Goal: Task Accomplishment & Management: Manage account settings

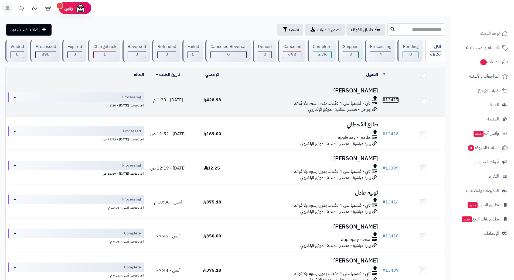
click at [395, 99] on link "# 13417" at bounding box center [390, 100] width 16 height 6
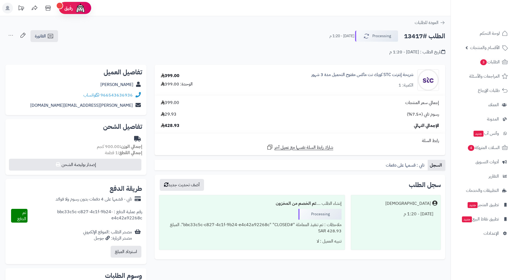
click at [413, 35] on h2 "الطلب #13417" at bounding box center [424, 36] width 41 height 11
copy div "الطلب #13417 Processing"
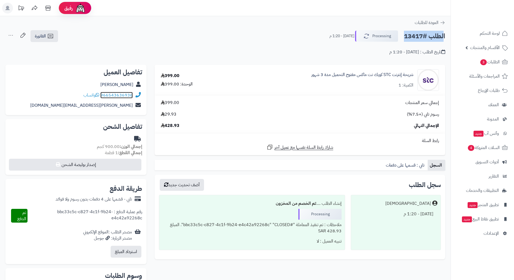
click at [121, 93] on link "966543636936" at bounding box center [116, 95] width 32 height 6
copy div "الطلب #13417 Processing"
click at [127, 95] on link "966543636936" at bounding box center [116, 95] width 32 height 6
click at [348, 73] on link "شريحة إنترنت STC كويك نت ماكس مفتوح التحميل مدة 3 شهور" at bounding box center [362, 75] width 102 height 6
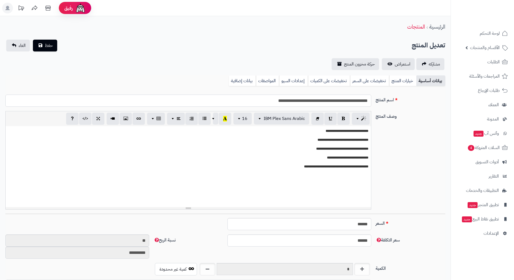
scroll to position [469, 0]
click at [320, 100] on input "**********" at bounding box center [188, 101] width 366 height 12
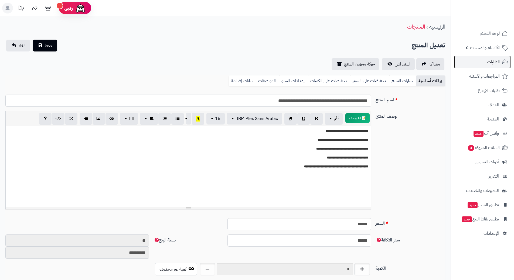
click at [493, 63] on span "الطلبات" at bounding box center [493, 62] width 12 height 8
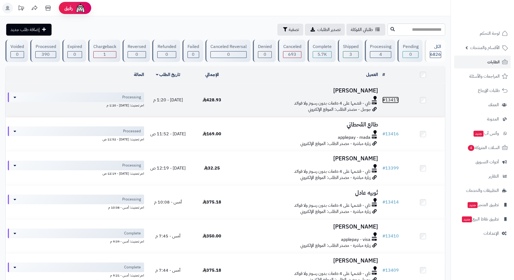
click at [393, 98] on link "# 13417" at bounding box center [390, 100] width 16 height 6
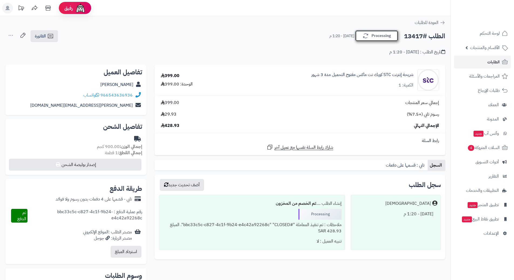
click at [383, 35] on button "Processing" at bounding box center [376, 35] width 43 height 11
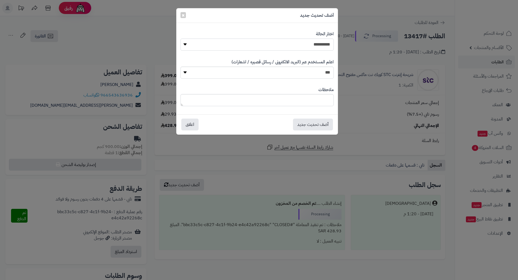
click at [325, 43] on select "**********" at bounding box center [256, 45] width 153 height 12
select select "*"
click at [180, 39] on select "**********" at bounding box center [256, 45] width 153 height 12
click at [313, 122] on button "أضف تحديث جديد" at bounding box center [313, 124] width 40 height 12
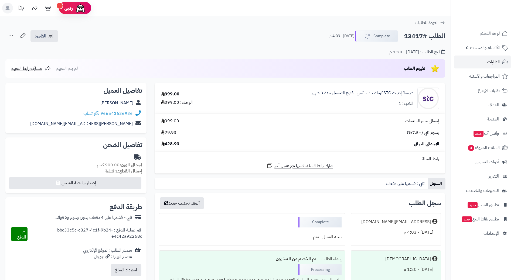
click at [496, 61] on span "الطلبات" at bounding box center [493, 62] width 12 height 8
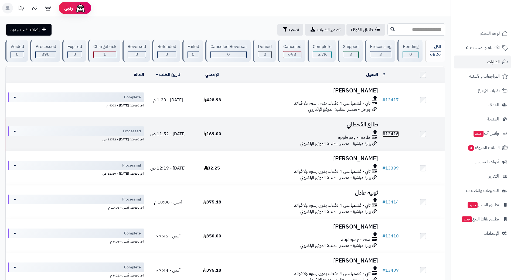
click at [384, 131] on span "#" at bounding box center [383, 134] width 3 height 6
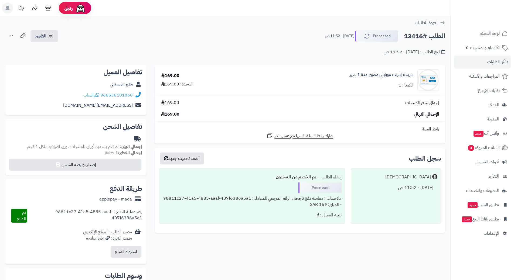
click at [430, 37] on h2 "الطلب #13416" at bounding box center [424, 36] width 41 height 11
drag, startPoint x: 430, startPoint y: 37, endPoint x: 492, endPoint y: 62, distance: 66.4
click at [492, 62] on span "الطلبات" at bounding box center [493, 62] width 12 height 8
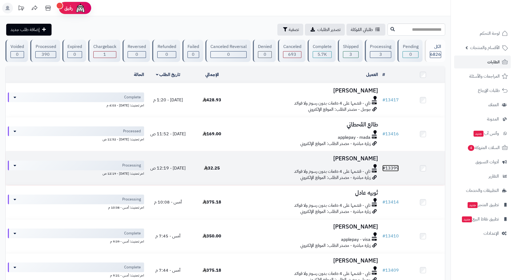
click at [397, 165] on link "# 13399" at bounding box center [390, 168] width 16 height 6
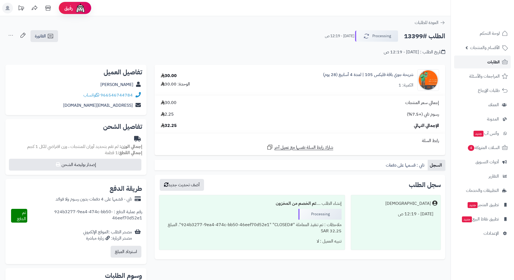
click at [492, 63] on span "الطلبات" at bounding box center [493, 62] width 12 height 8
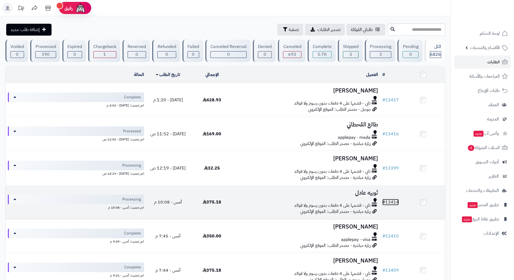
click at [396, 200] on link "# 13414" at bounding box center [390, 202] width 16 height 6
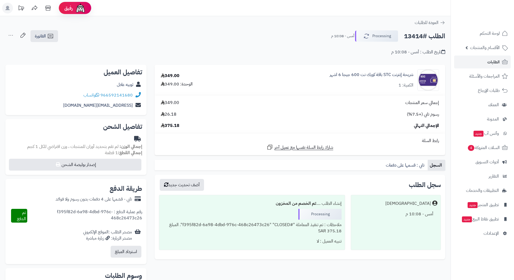
click at [428, 37] on h2 "الطلب #13414" at bounding box center [424, 36] width 41 height 11
copy div "الطلب #13414 Processing"
click at [128, 94] on link "966592141680" at bounding box center [116, 95] width 32 height 6
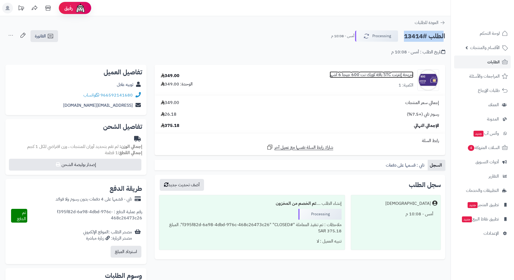
click at [376, 73] on link "شريحة إنترنت STC باقة كويك نت 600 جيجا 6 اشهر" at bounding box center [372, 75] width 84 height 6
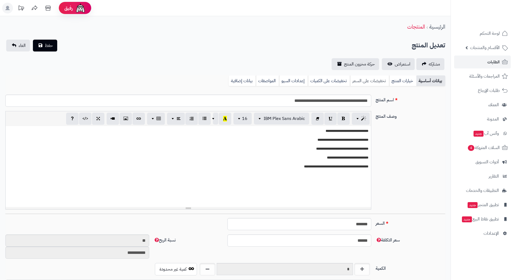
scroll to position [469, 0]
click at [348, 99] on input "**********" at bounding box center [188, 101] width 366 height 12
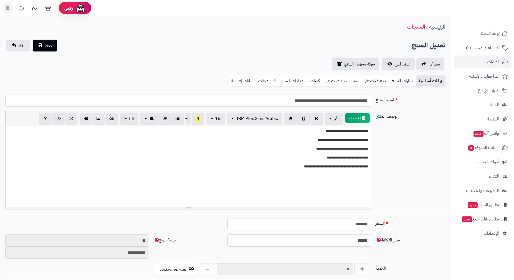
click at [348, 99] on input "**********" at bounding box center [188, 101] width 366 height 12
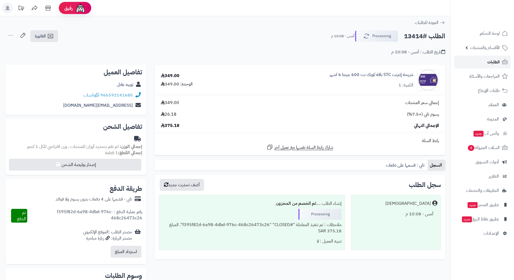
click at [492, 61] on span "الطلبات" at bounding box center [493, 62] width 12 height 8
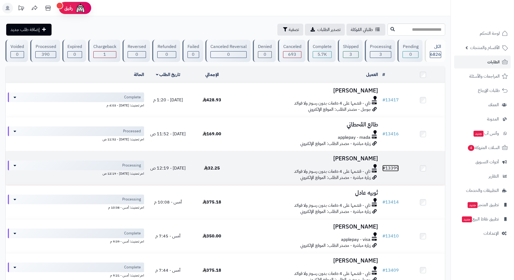
click at [391, 166] on link "# 13399" at bounding box center [390, 168] width 16 height 6
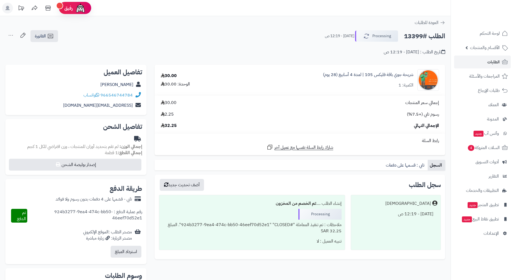
click at [419, 36] on h2 "الطلب #13399" at bounding box center [424, 36] width 41 height 11
copy div "الطلب #13399 Processing"
click at [129, 94] on link "966546744784" at bounding box center [116, 95] width 32 height 6
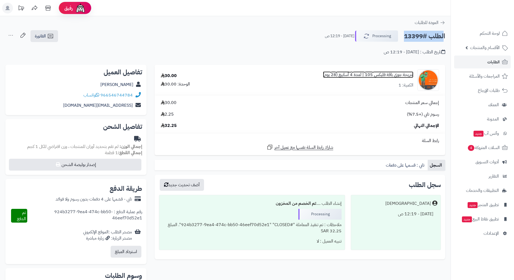
click at [397, 76] on link "شريحة جوي باقة فليكس 105 | لمدة 4 أسابيع (28 يوم)" at bounding box center [368, 75] width 90 height 6
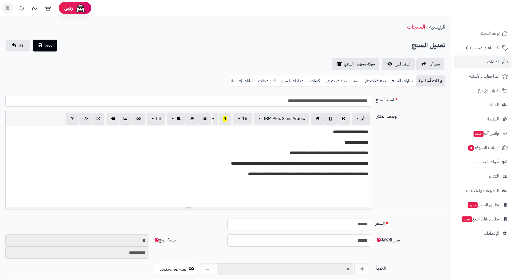
scroll to position [469, 0]
click at [337, 100] on input "**********" at bounding box center [188, 101] width 366 height 12
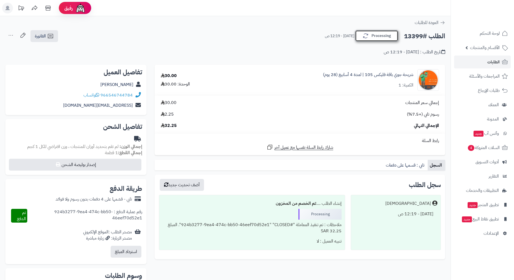
click at [388, 36] on button "Processing" at bounding box center [376, 35] width 43 height 11
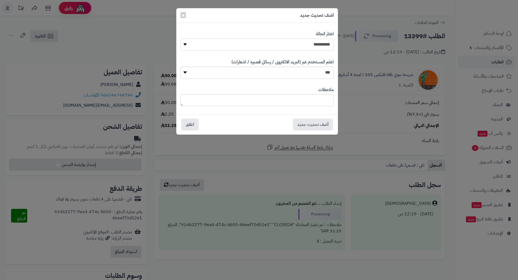
click at [323, 44] on select "**********" at bounding box center [256, 45] width 153 height 12
select select "*"
click at [180, 39] on select "**********" at bounding box center [256, 45] width 153 height 12
click at [311, 124] on button "أضف تحديث جديد" at bounding box center [313, 124] width 40 height 12
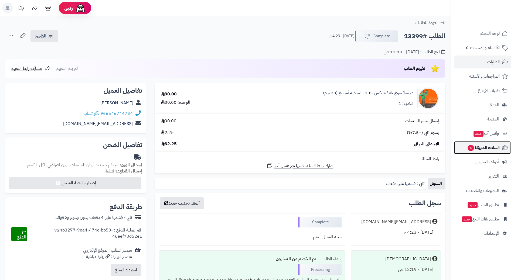
click at [471, 148] on span "4" at bounding box center [470, 148] width 6 height 6
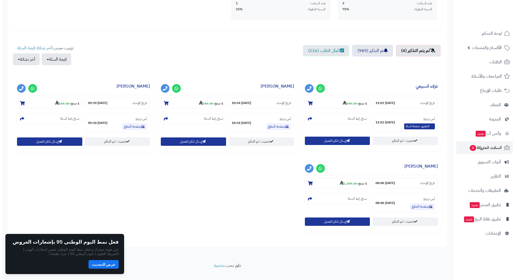
scroll to position [162, 0]
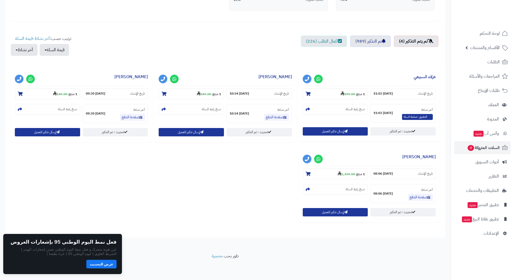
click at [113, 263] on button "عرض التحديث" at bounding box center [101, 264] width 30 height 9
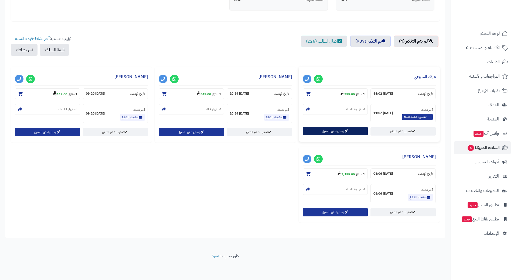
click at [324, 128] on button "إرسال تذكير للعميل" at bounding box center [335, 131] width 65 height 8
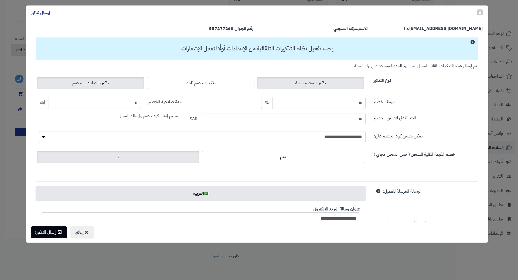
drag, startPoint x: 110, startPoint y: 78, endPoint x: 108, endPoint y: 84, distance: 6.4
click at [109, 80] on label "تذكير بالشراء دون خصم" at bounding box center [90, 83] width 107 height 12
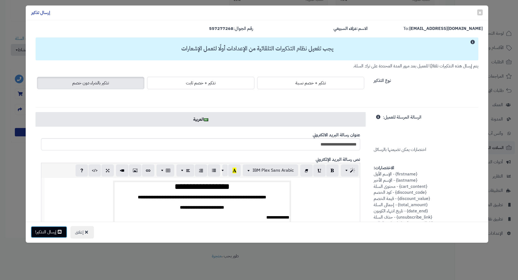
click at [44, 233] on button "إرسال التذكير!" at bounding box center [49, 232] width 36 height 12
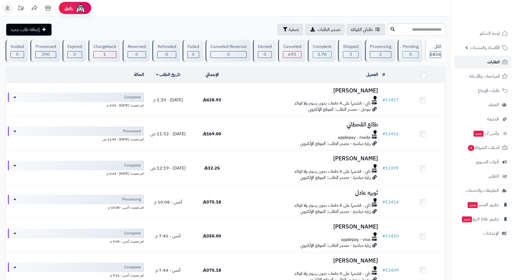
click at [485, 61] on link "الطلبات" at bounding box center [482, 62] width 57 height 13
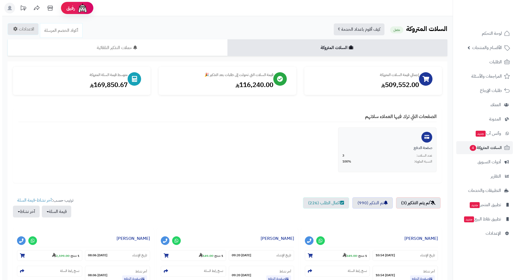
scroll to position [82, 0]
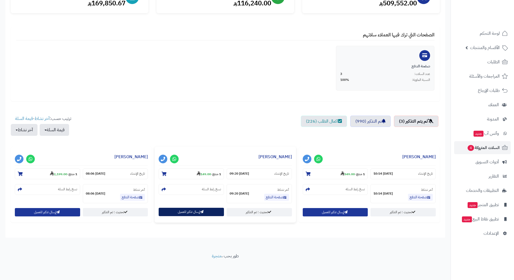
click at [168, 210] on button "إرسال تذكير للعميل" at bounding box center [191, 212] width 65 height 8
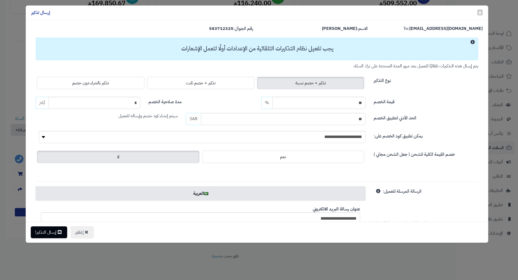
drag, startPoint x: 128, startPoint y: 85, endPoint x: 120, endPoint y: 96, distance: 14.1
click at [128, 85] on label "تذكير بالشراء دون خصم" at bounding box center [90, 83] width 107 height 12
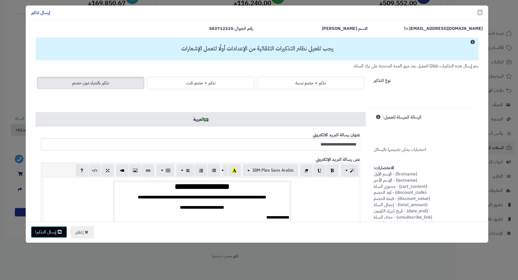
click at [50, 233] on button "إرسال التذكير!" at bounding box center [49, 232] width 36 height 12
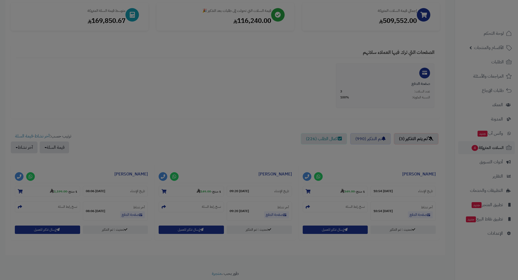
scroll to position [99, 0]
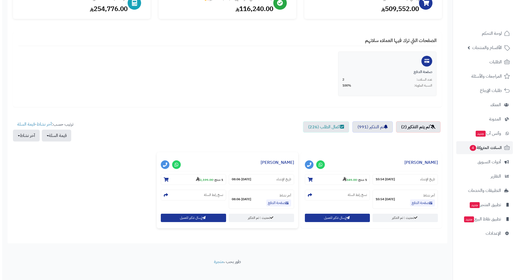
scroll to position [82, 0]
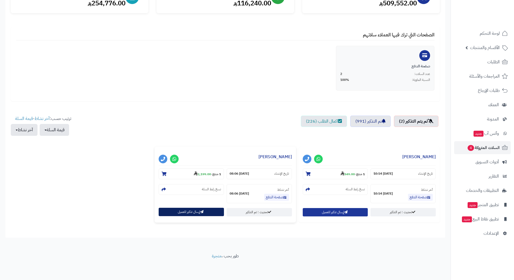
click at [180, 214] on button "إرسال تذكير للعميل" at bounding box center [191, 212] width 65 height 8
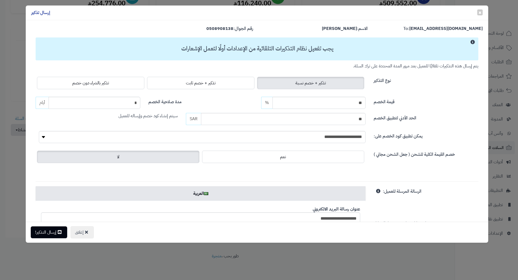
click at [85, 90] on div "تذكير + خصم نسبة تذكير + خصم ثابت تذكير بالشراء دون خصم" at bounding box center [201, 82] width 330 height 15
drag, startPoint x: 84, startPoint y: 81, endPoint x: 81, endPoint y: 90, distance: 10.1
click at [83, 81] on span "تذكير بالشراء دون خصم" at bounding box center [90, 83] width 37 height 6
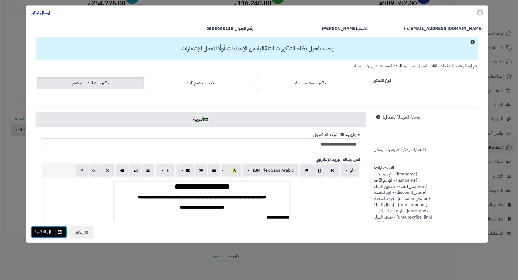
click at [55, 231] on button "إرسال التذكير!" at bounding box center [49, 232] width 36 height 12
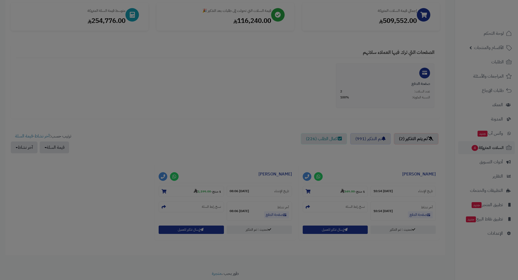
scroll to position [99, 0]
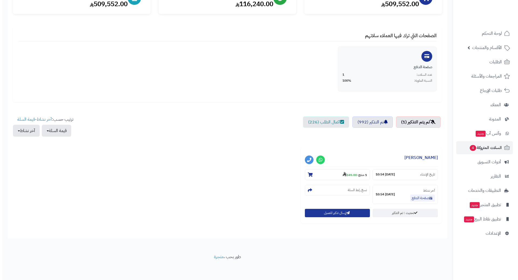
scroll to position [82, 0]
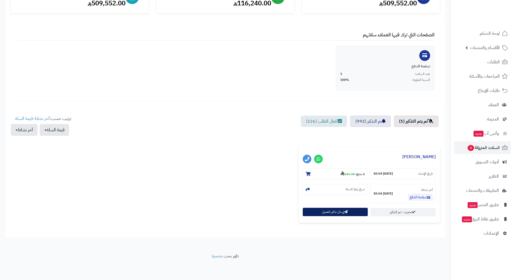
click at [319, 211] on button "إرسال تذكير للعميل" at bounding box center [335, 212] width 65 height 8
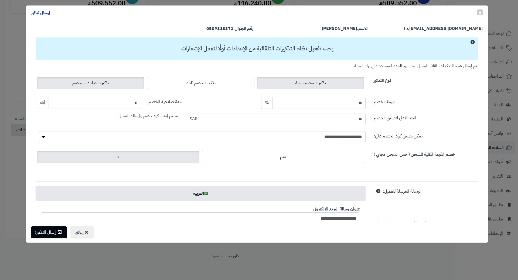
click at [95, 83] on span "تذكير بالشراء دون خصم" at bounding box center [90, 83] width 37 height 6
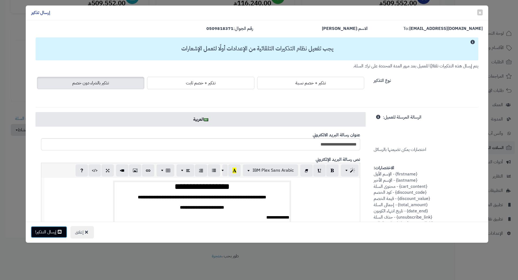
click at [64, 232] on button "إرسال التذكير!" at bounding box center [49, 232] width 36 height 12
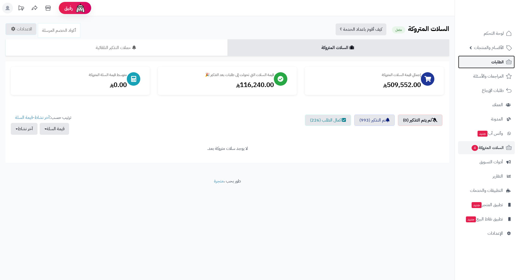
click at [481, 65] on link "الطلبات" at bounding box center [486, 62] width 57 height 13
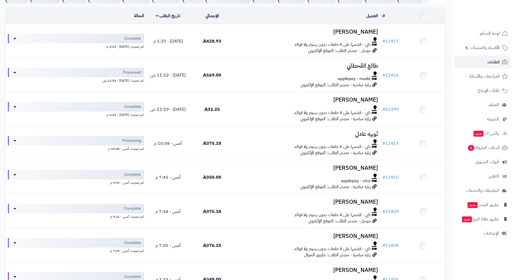
scroll to position [54, 0]
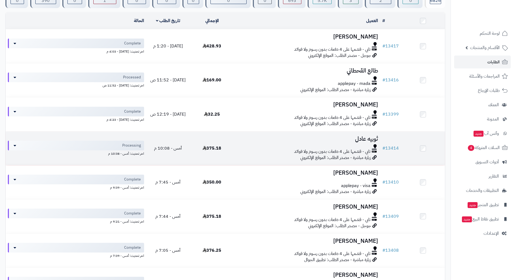
click at [242, 147] on div at bounding box center [307, 146] width 142 height 4
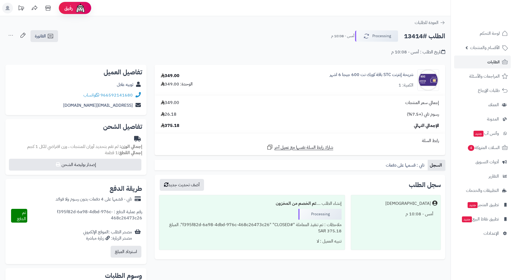
click at [425, 37] on h2 "الطلب #13414" at bounding box center [424, 36] width 41 height 11
copy div "الطلب #13414 Processing"
click at [97, 94] on icon at bounding box center [97, 95] width 4 height 4
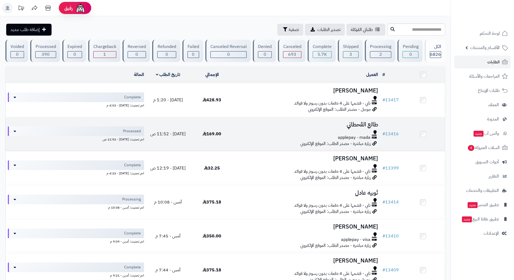
click at [242, 133] on div at bounding box center [307, 132] width 142 height 4
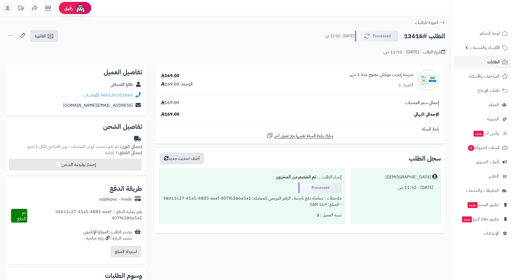
click at [427, 37] on h2 "الطلب #13416" at bounding box center [424, 36] width 41 height 11
copy div "الطلب #13416 Processed"
click at [98, 95] on icon at bounding box center [97, 95] width 4 height 4
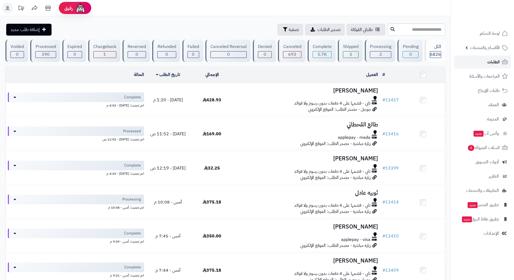
click at [476, 60] on link "الطلبات" at bounding box center [482, 62] width 57 height 13
click at [476, 58] on link "الطلبات" at bounding box center [482, 62] width 57 height 13
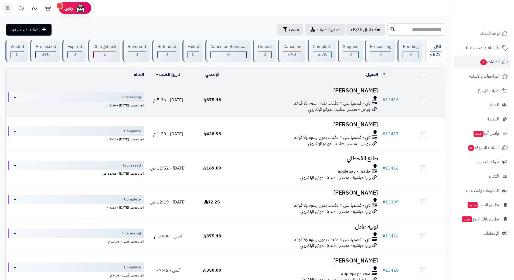
click at [248, 105] on div "تابي - قسّمها على 4 دفعات بدون رسوم ولا فوائد" at bounding box center [307, 103] width 142 height 6
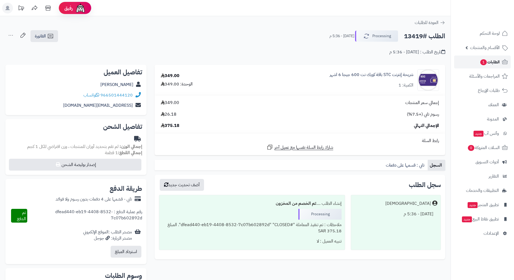
click at [464, 62] on link "الطلبات 1" at bounding box center [482, 62] width 57 height 13
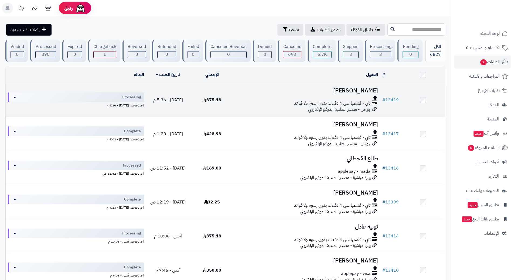
click at [249, 92] on h3 "حسين الجويهر" at bounding box center [307, 91] width 142 height 6
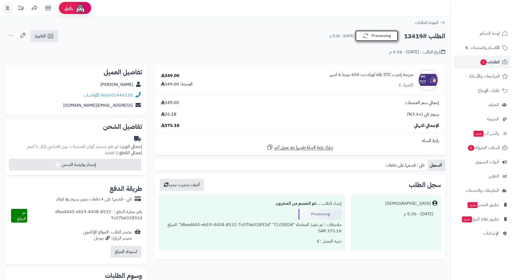
click at [378, 37] on button "Processing" at bounding box center [376, 35] width 43 height 11
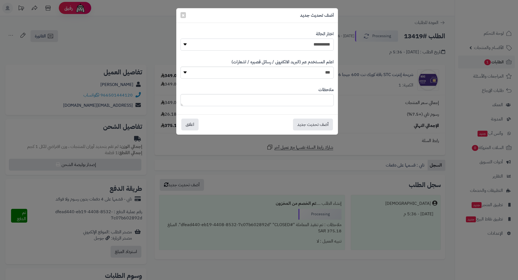
drag, startPoint x: 318, startPoint y: 45, endPoint x: 322, endPoint y: 50, distance: 7.1
click at [318, 45] on select "**********" at bounding box center [256, 45] width 153 height 12
select select "*"
click at [180, 39] on select "**********" at bounding box center [256, 45] width 153 height 12
click at [307, 129] on button "أضف تحديث جديد" at bounding box center [313, 124] width 40 height 12
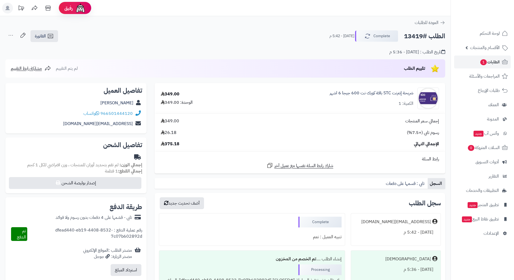
click at [419, 37] on h2 "الطلب #13419" at bounding box center [424, 36] width 41 height 11
click at [419, 38] on h2 "الطلب #13419" at bounding box center [424, 36] width 41 height 11
copy div "الطلب #13419 Complete"
click at [475, 60] on link "الطلبات 1" at bounding box center [482, 62] width 57 height 13
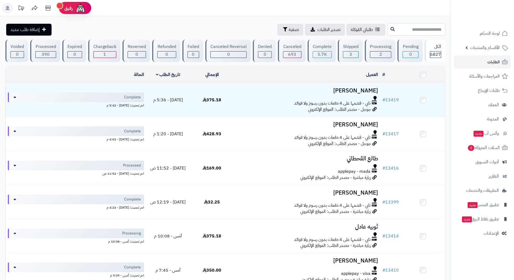
click at [391, 28] on input "text" at bounding box center [416, 29] width 58 height 12
type input "*****"
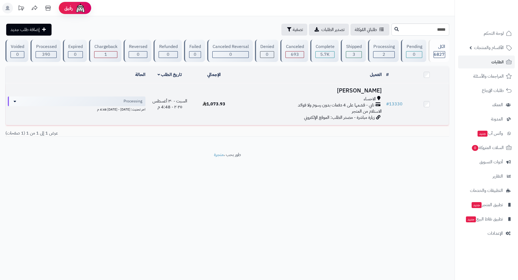
click at [267, 104] on div "تابي - قسّمها على 4 دفعات بدون رسوم ولا فوائد" at bounding box center [309, 105] width 143 height 6
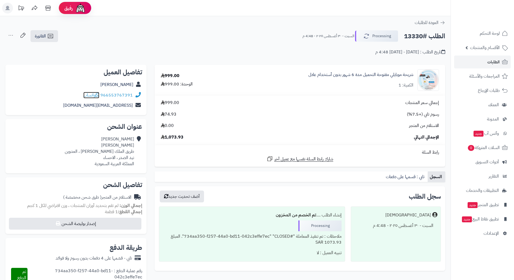
click at [99, 95] on icon at bounding box center [97, 95] width 4 height 4
